Goal: Information Seeking & Learning: Learn about a topic

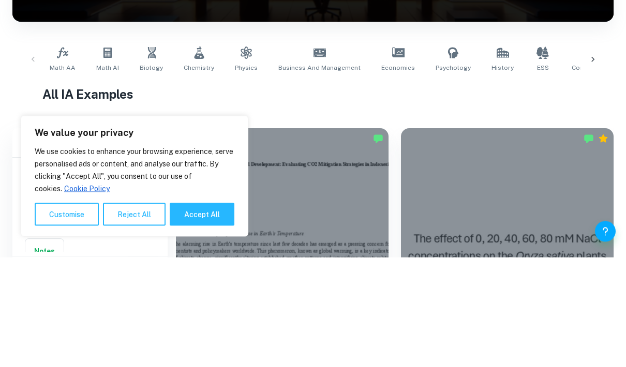
scroll to position [110, 0]
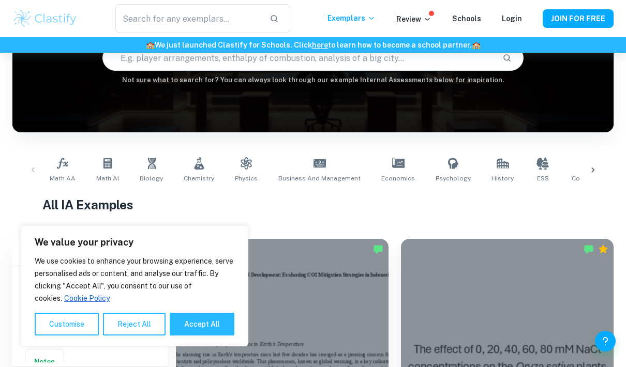
paste input "experts unquestioningly as dangerous as ignoring them"
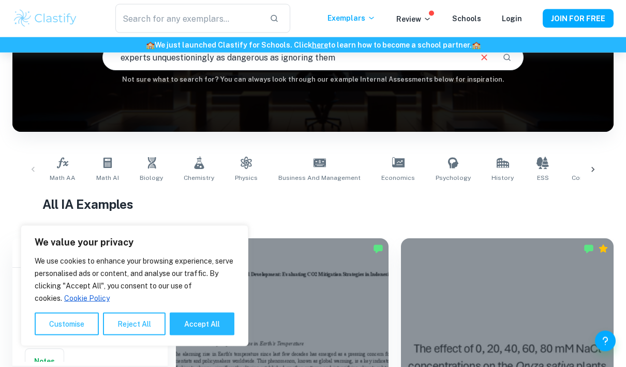
scroll to position [110, 0]
click at [509, 62] on icon "Search" at bounding box center [506, 57] width 9 height 9
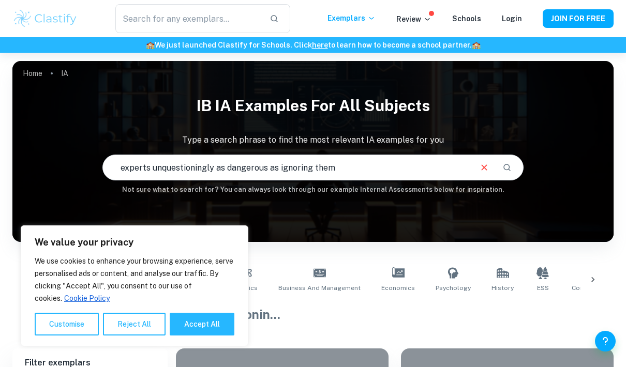
click at [515, 162] on div "experts unquestioningly as dangerous as ignoring them ​" at bounding box center [313, 167] width 420 height 25
click at [373, 18] on icon at bounding box center [371, 18] width 8 height 8
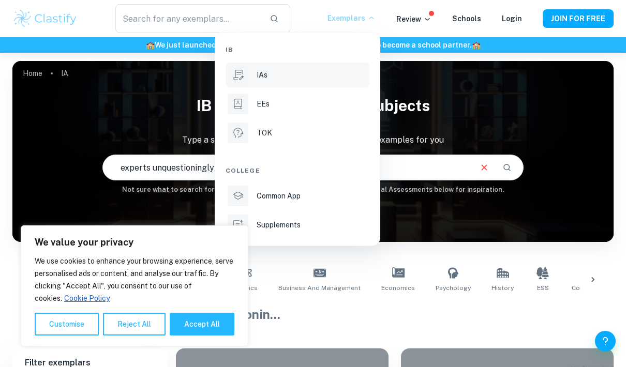
click at [333, 140] on li "TOK" at bounding box center [298, 133] width 144 height 25
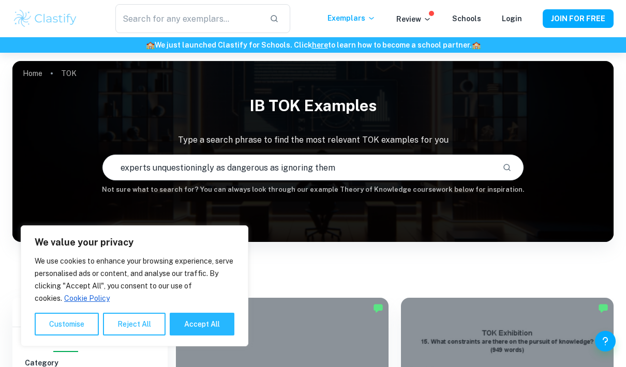
click at [373, 165] on input "experts unquestioningly as dangerous as ignoring them" at bounding box center [298, 167] width 391 height 29
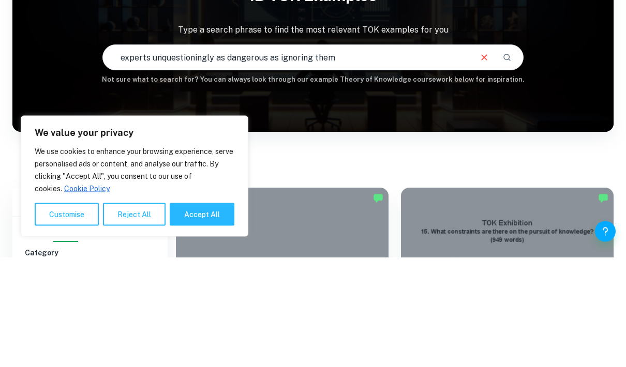
type input "experts unquestioningly as dangerous as ignoring them"
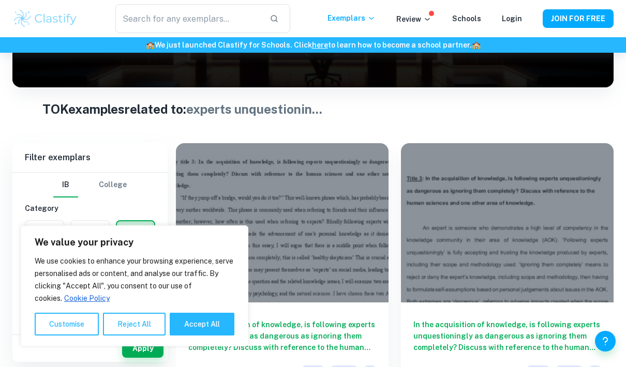
scroll to position [171, 0]
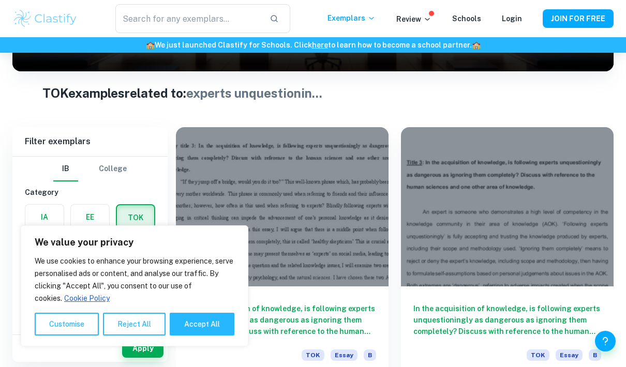
click at [229, 336] on button "Accept All" at bounding box center [202, 324] width 65 height 23
checkbox input "true"
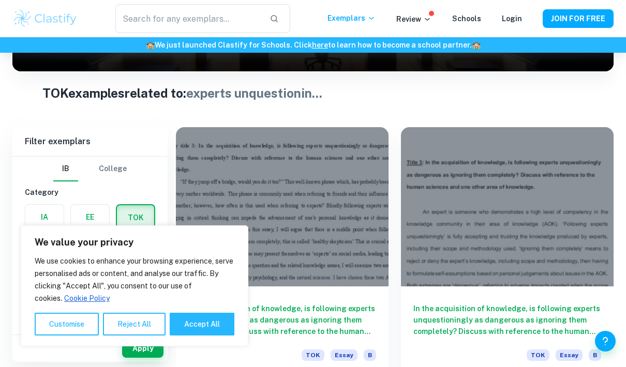
checkbox input "true"
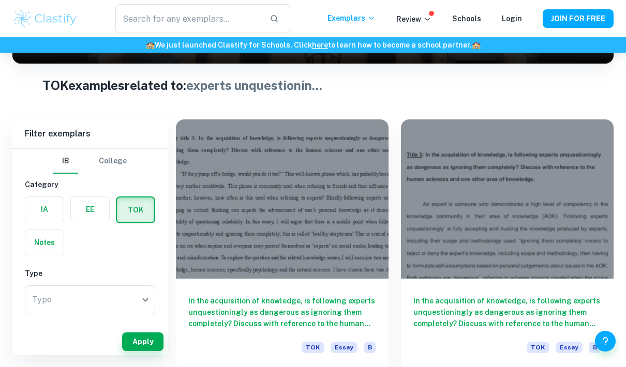
scroll to position [172, 0]
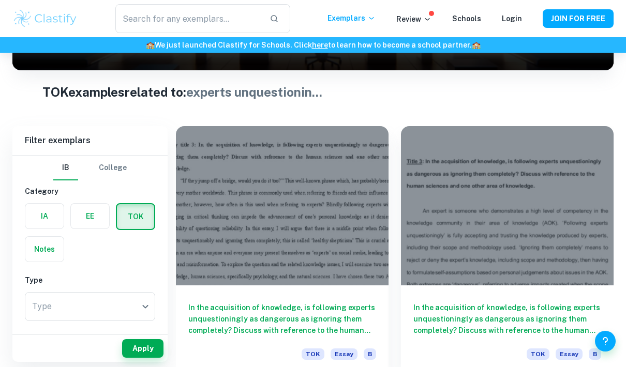
click at [368, 148] on div at bounding box center [282, 205] width 213 height 159
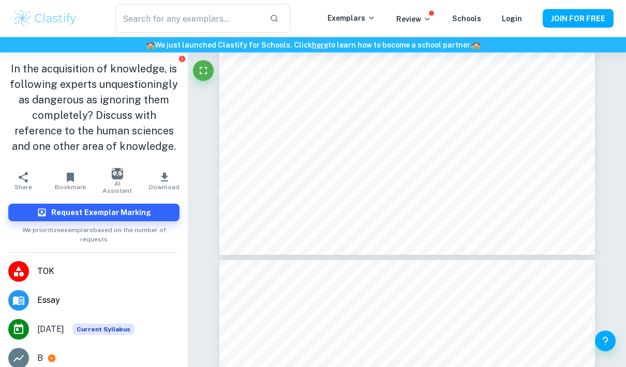
scroll to position [1399, 0]
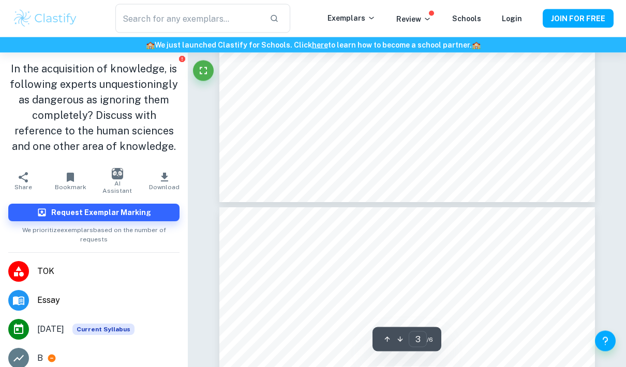
type input "4"
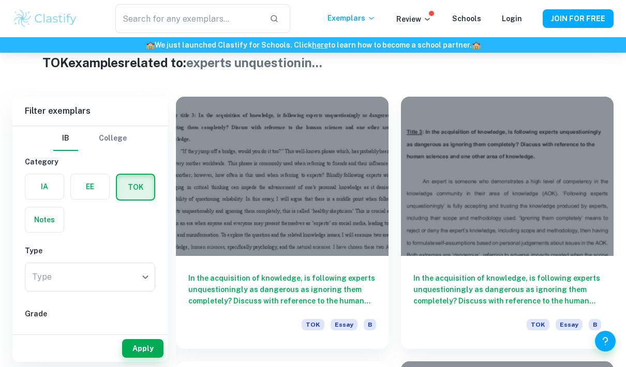
scroll to position [218, 0]
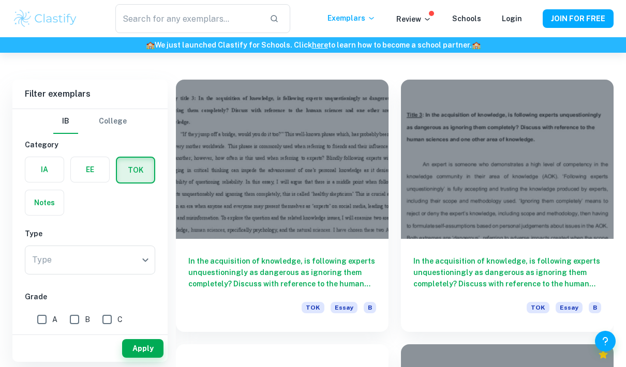
click at [359, 131] on div at bounding box center [282, 159] width 213 height 159
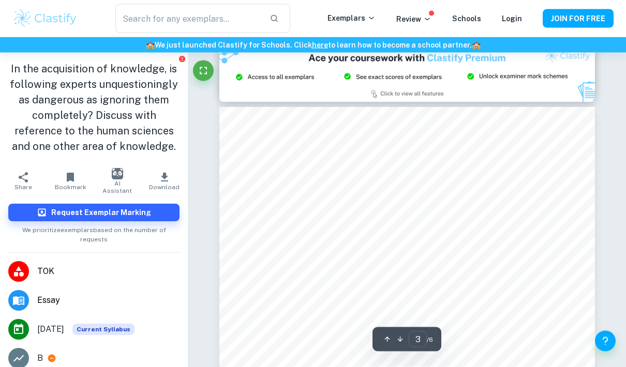
scroll to position [1061, 0]
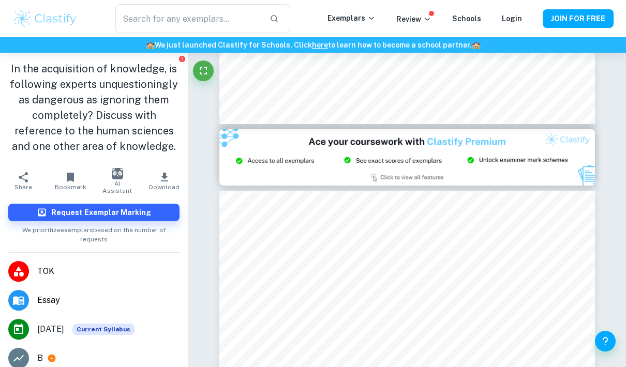
type input "2"
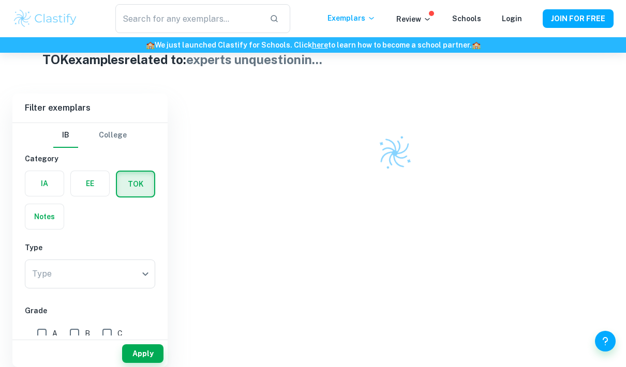
scroll to position [208, 0]
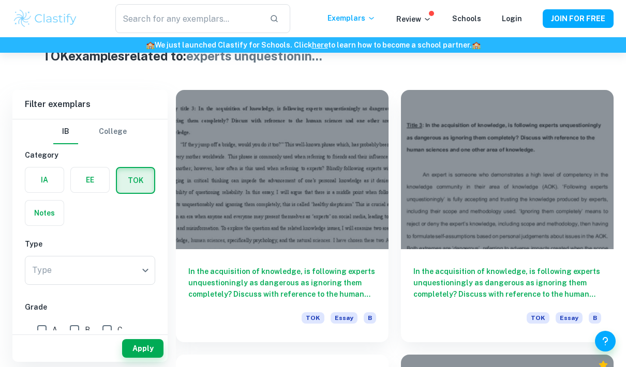
click at [524, 153] on div at bounding box center [507, 169] width 213 height 159
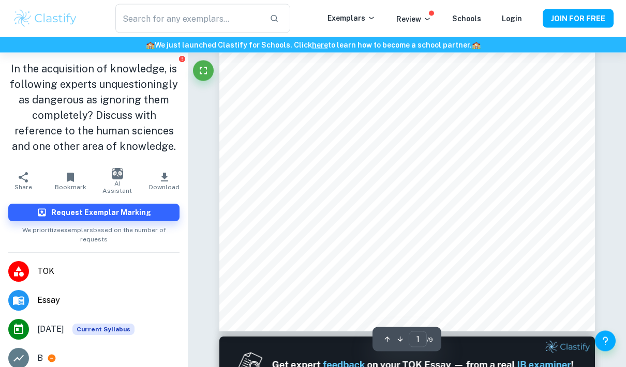
scroll to position [263, 0]
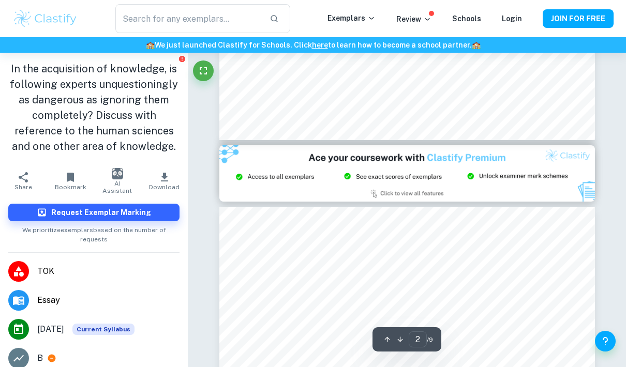
type input "3"
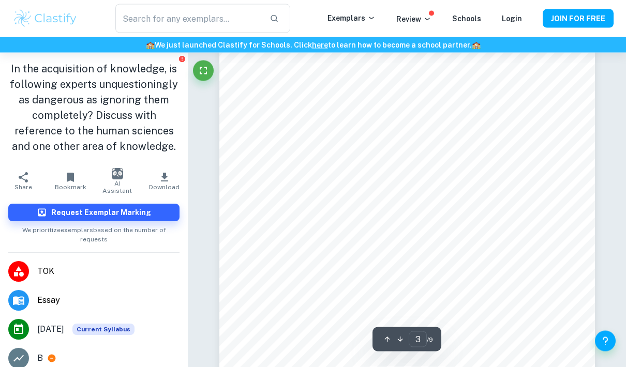
scroll to position [1301, 0]
